Goal: Connect with others: Connect with other users

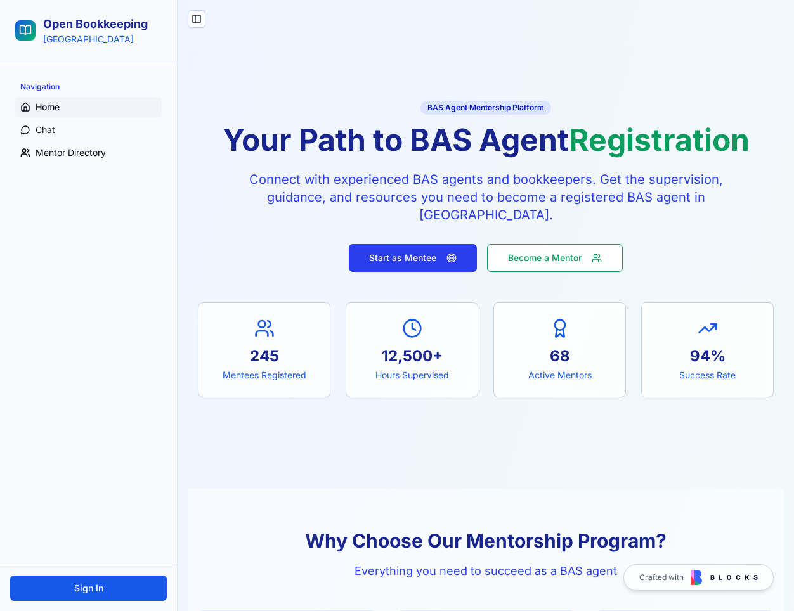
click at [400, 257] on button "Start as Mentee" at bounding box center [413, 258] width 128 height 28
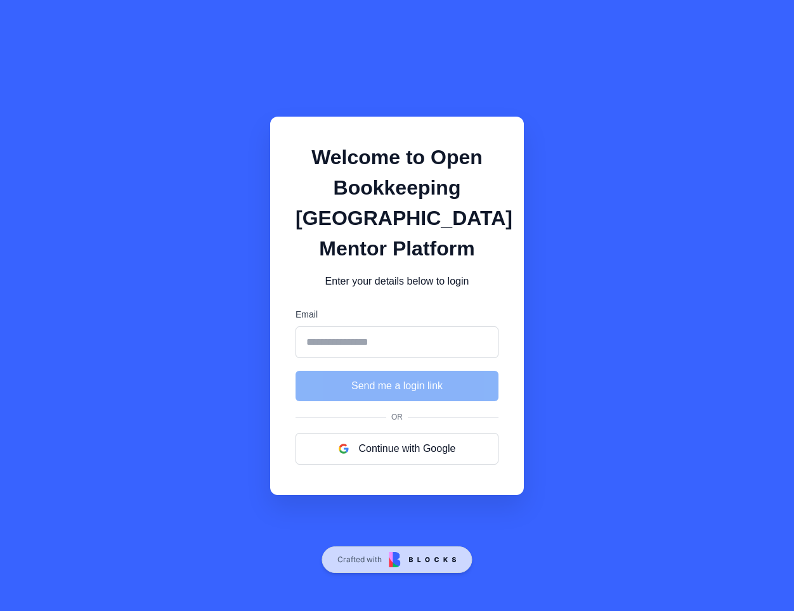
drag, startPoint x: 241, startPoint y: 105, endPoint x: 132, endPoint y: 80, distance: 112.0
click at [241, 105] on div "Welcome to Open Bookkeeping [GEOGRAPHIC_DATA] Mentor Platform Enter your detail…" at bounding box center [397, 305] width 794 height 611
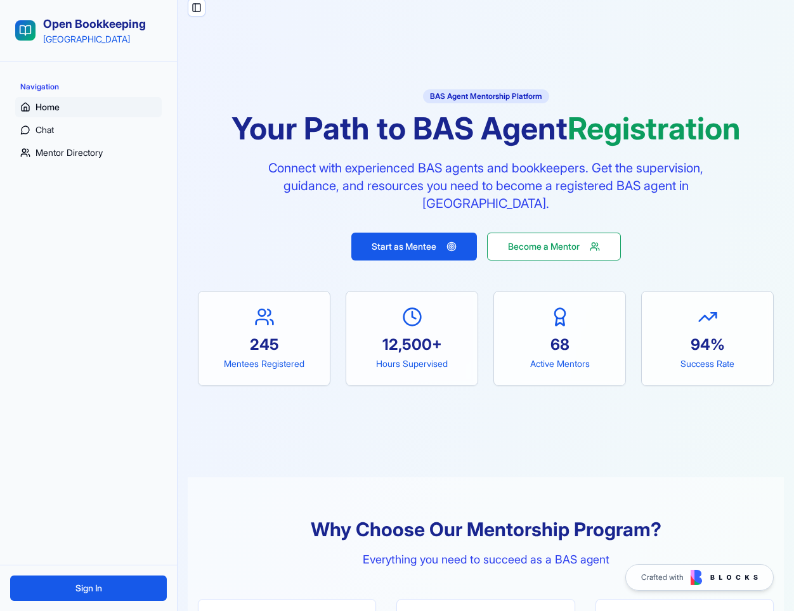
scroll to position [13, 0]
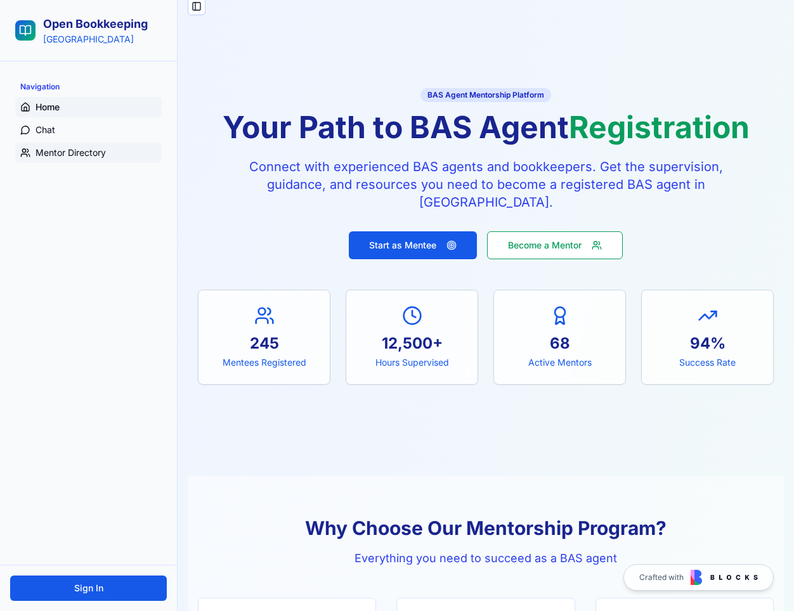
click at [70, 150] on span "Mentor Directory" at bounding box center [71, 152] width 70 height 13
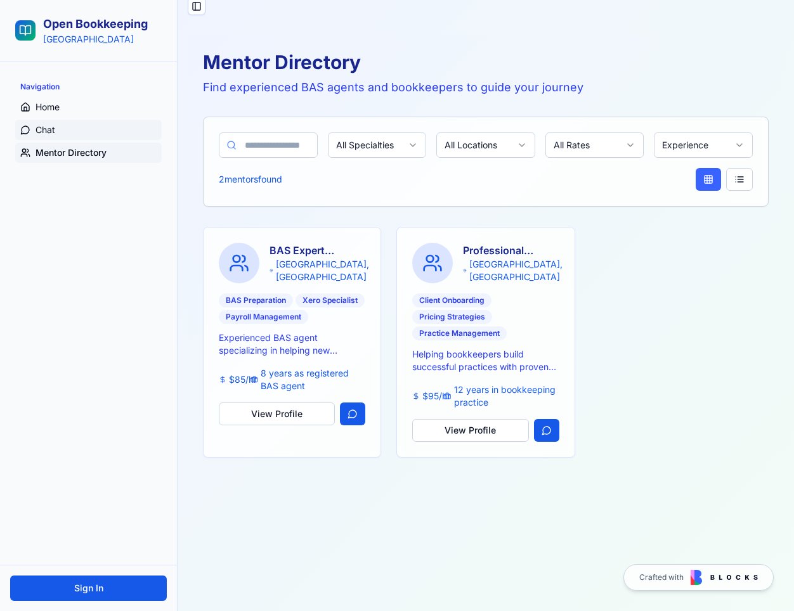
click at [56, 132] on link "Chat" at bounding box center [88, 130] width 146 height 20
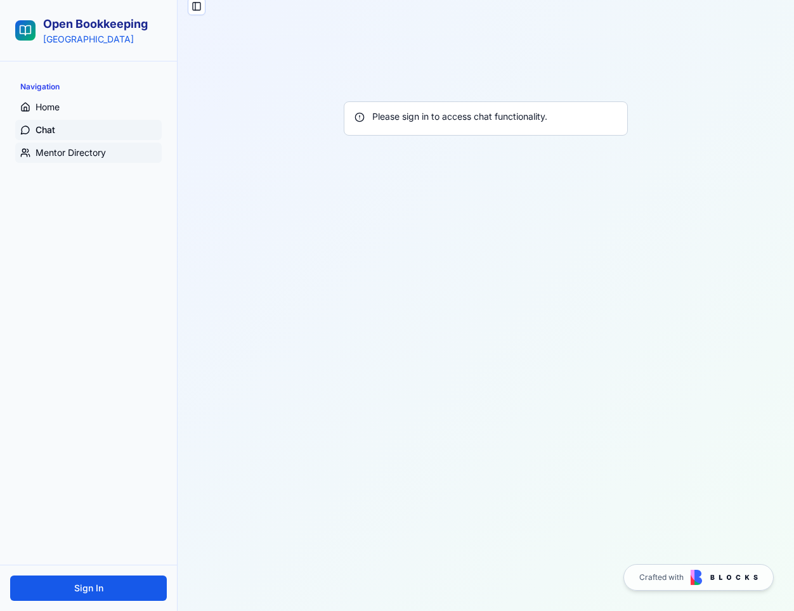
click at [55, 154] on span "Mentor Directory" at bounding box center [71, 152] width 70 height 13
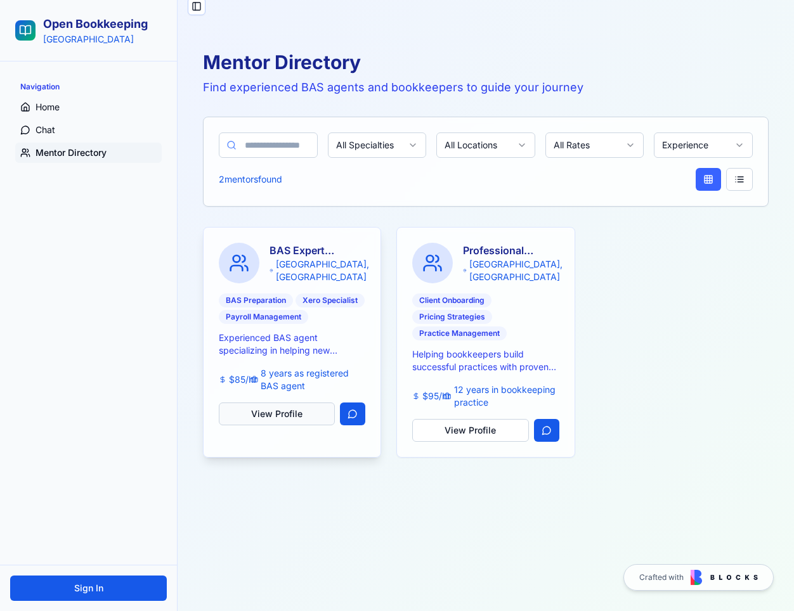
click at [285, 415] on button "View Profile" at bounding box center [277, 414] width 116 height 23
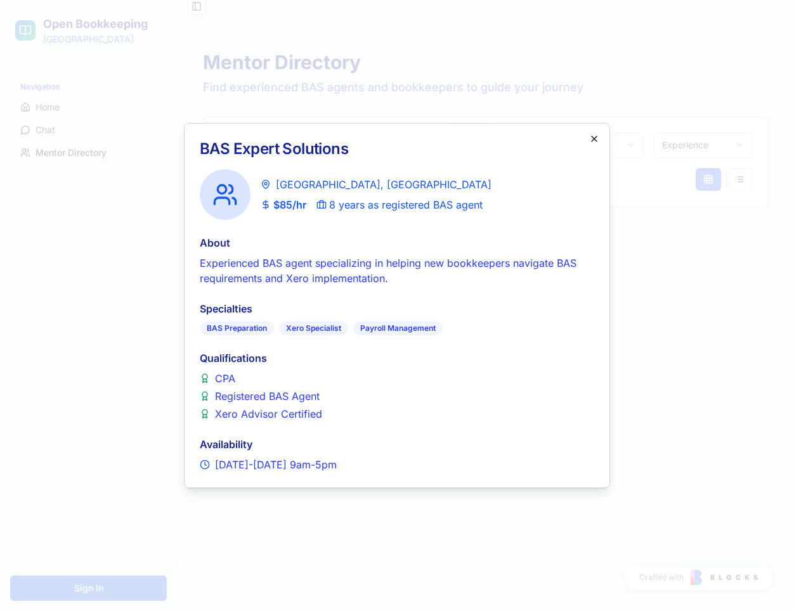
click at [596, 137] on icon "button" at bounding box center [594, 139] width 10 height 10
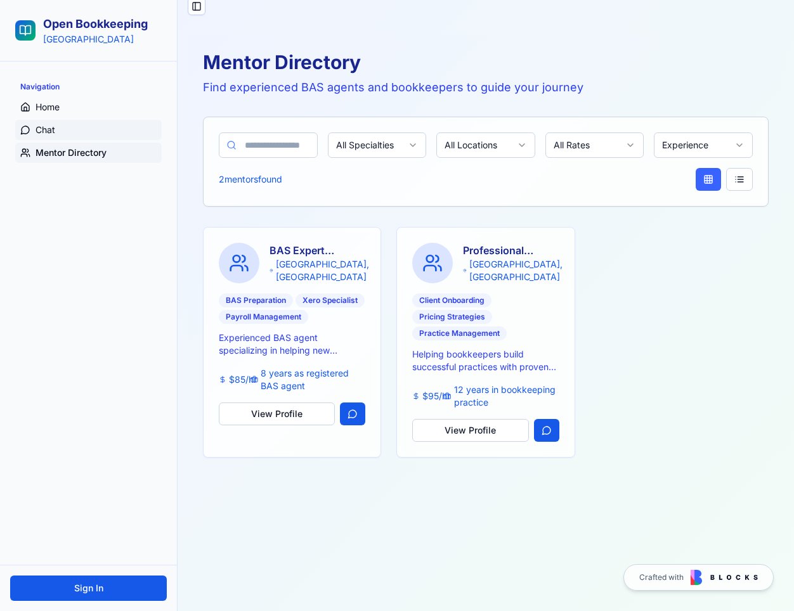
click at [53, 122] on link "Chat" at bounding box center [88, 130] width 146 height 20
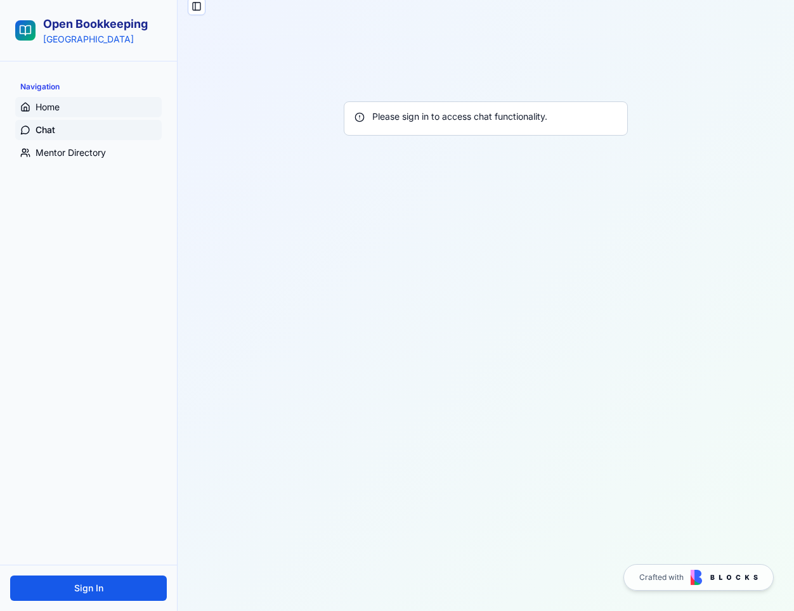
click at [57, 107] on span "Home" at bounding box center [48, 107] width 24 height 13
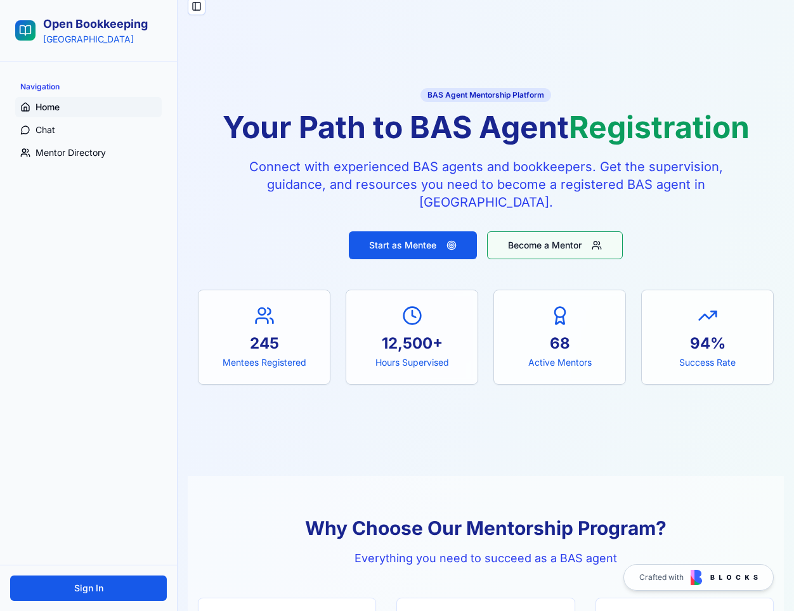
click at [584, 240] on button "Become a Mentor" at bounding box center [555, 245] width 136 height 28
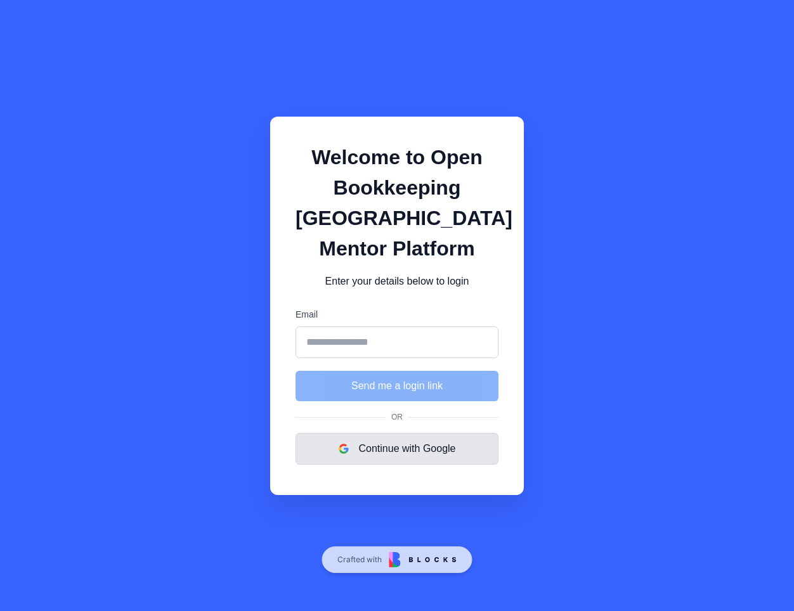
click at [387, 453] on button "Continue with Google" at bounding box center [396, 449] width 203 height 32
